Goal: Task Accomplishment & Management: Manage account settings

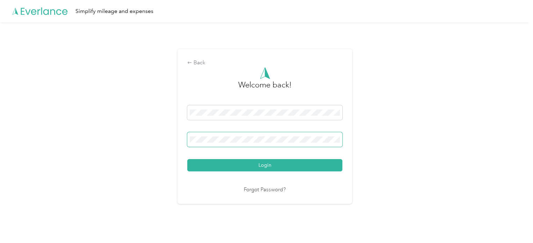
click at [187, 159] on button "Login" at bounding box center [264, 165] width 155 height 12
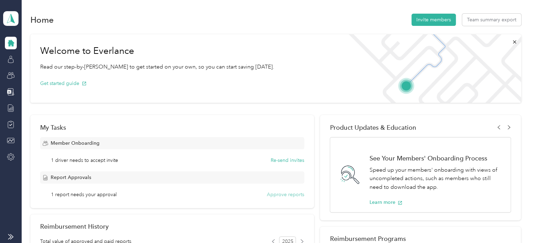
click at [279, 195] on button "Approve reports" at bounding box center [285, 194] width 37 height 7
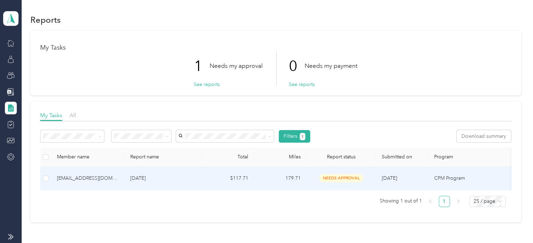
click at [190, 178] on p "[DATE]" at bounding box center [163, 178] width 66 height 8
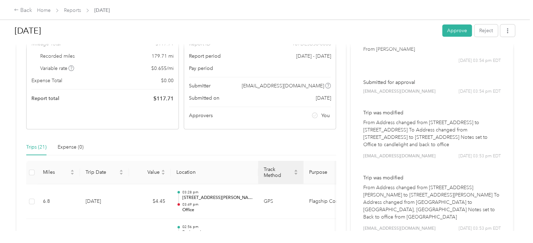
scroll to position [70, 0]
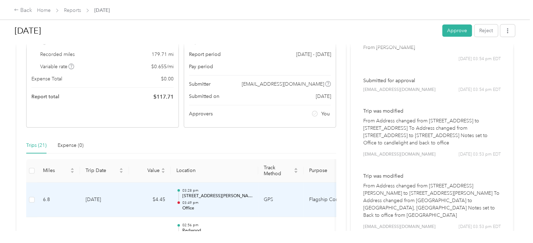
click at [264, 209] on td "GPS" at bounding box center [280, 199] width 45 height 35
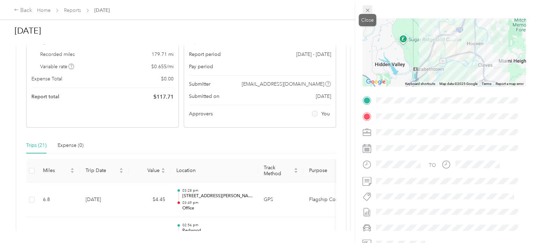
click at [367, 8] on icon at bounding box center [368, 10] width 6 height 6
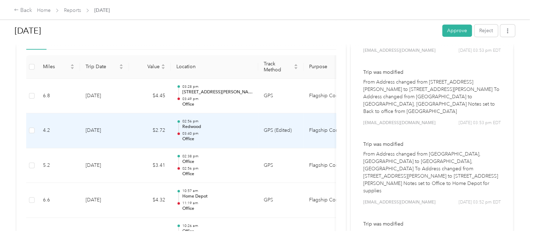
scroll to position [175, 0]
click at [222, 136] on p "Office" at bounding box center [217, 138] width 71 height 6
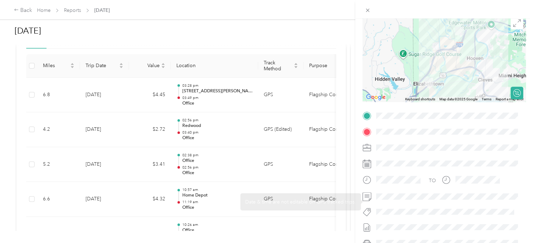
scroll to position [70, 0]
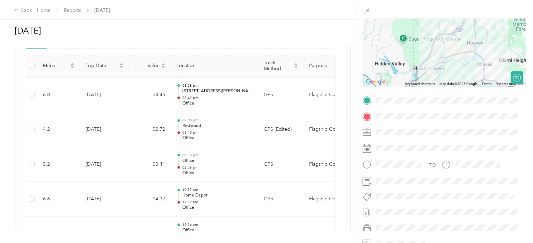
click at [236, 167] on div "Trip details This trip cannot be edited because it is either under review, appr…" at bounding box center [266, 121] width 533 height 243
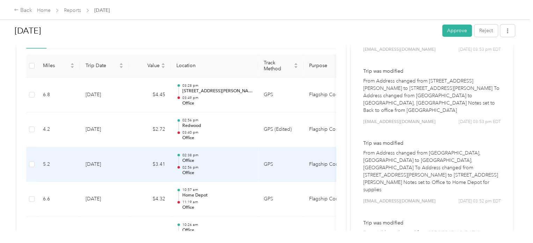
click at [236, 167] on p "02:56 pm" at bounding box center [217, 167] width 71 height 5
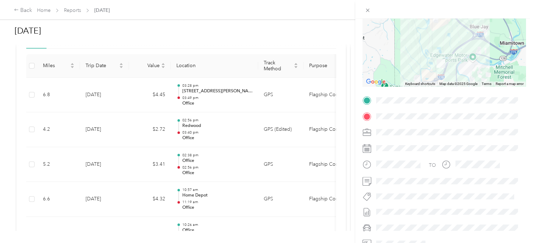
click at [249, 176] on div "Trip details This trip cannot be edited because it is either under review, appr…" at bounding box center [266, 121] width 533 height 243
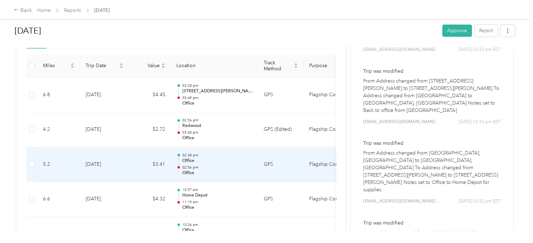
click at [249, 176] on td "02:38 pm Office 02:56 pm Office" at bounding box center [214, 164] width 87 height 35
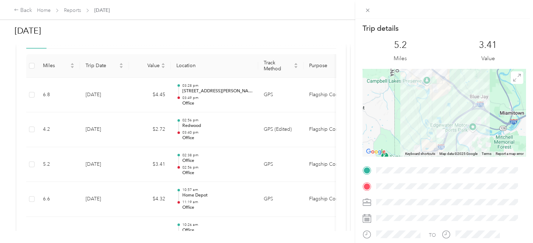
click at [247, 201] on div "Trip details This trip cannot be edited because it is either under review, appr…" at bounding box center [266, 121] width 533 height 243
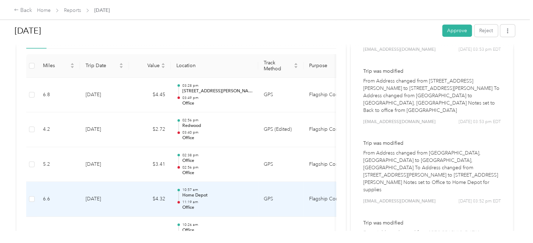
click at [290, 199] on td "GPS" at bounding box center [280, 199] width 45 height 35
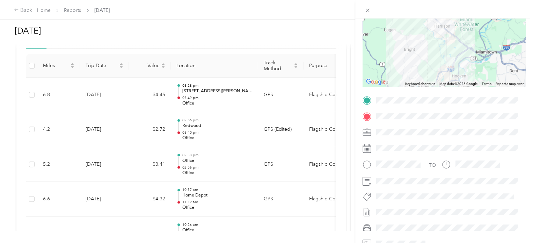
click at [243, 202] on div "Trip details This trip cannot be edited because it is either under review, appr…" at bounding box center [266, 121] width 533 height 243
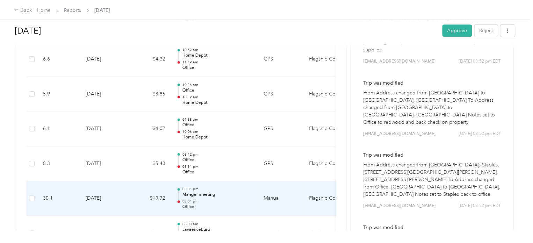
scroll to position [349, 0]
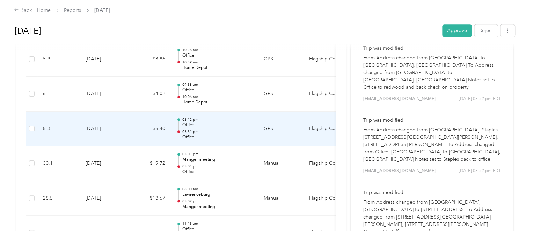
click at [254, 139] on td "03:12 pm Office 03:31 pm Office" at bounding box center [214, 128] width 87 height 35
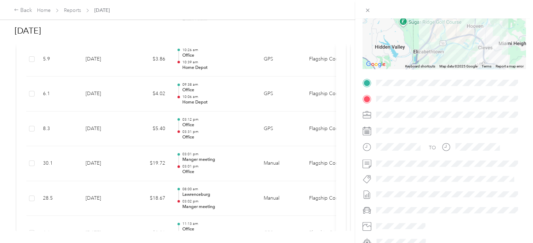
scroll to position [105, 0]
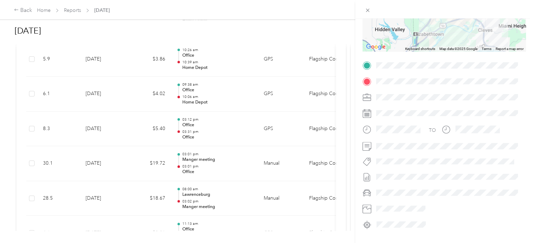
click at [234, 205] on div "Trip details This trip cannot be edited because it is either under review, appr…" at bounding box center [266, 121] width 533 height 243
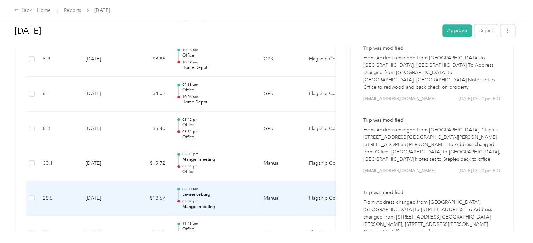
click at [235, 199] on p "03:02 pm" at bounding box center [217, 201] width 71 height 5
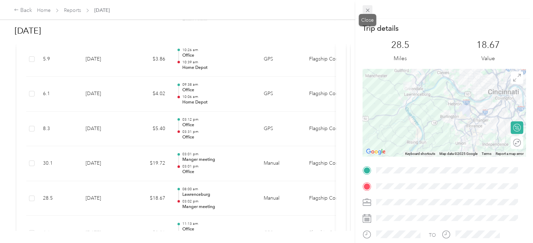
click at [368, 10] on icon at bounding box center [367, 10] width 3 height 3
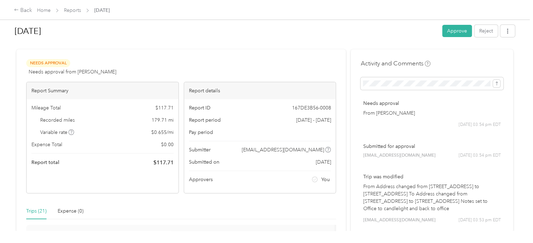
scroll to position [0, 0]
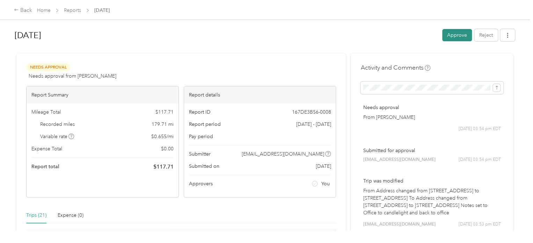
click at [448, 35] on button "Approve" at bounding box center [457, 35] width 30 height 12
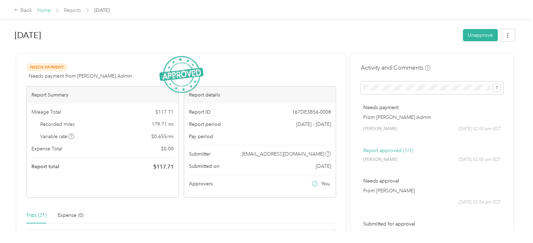
click at [39, 11] on link "Home" at bounding box center [44, 10] width 14 height 6
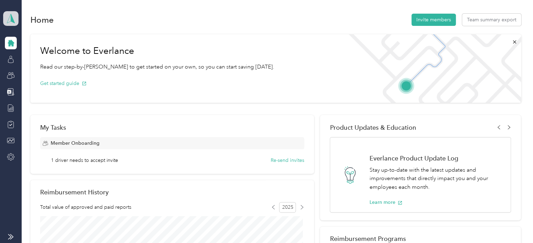
click at [13, 19] on polygon at bounding box center [13, 18] width 4 height 9
click at [28, 89] on div "Log out" at bounding box center [22, 88] width 27 height 7
